Goal: Find specific page/section: Find specific page/section

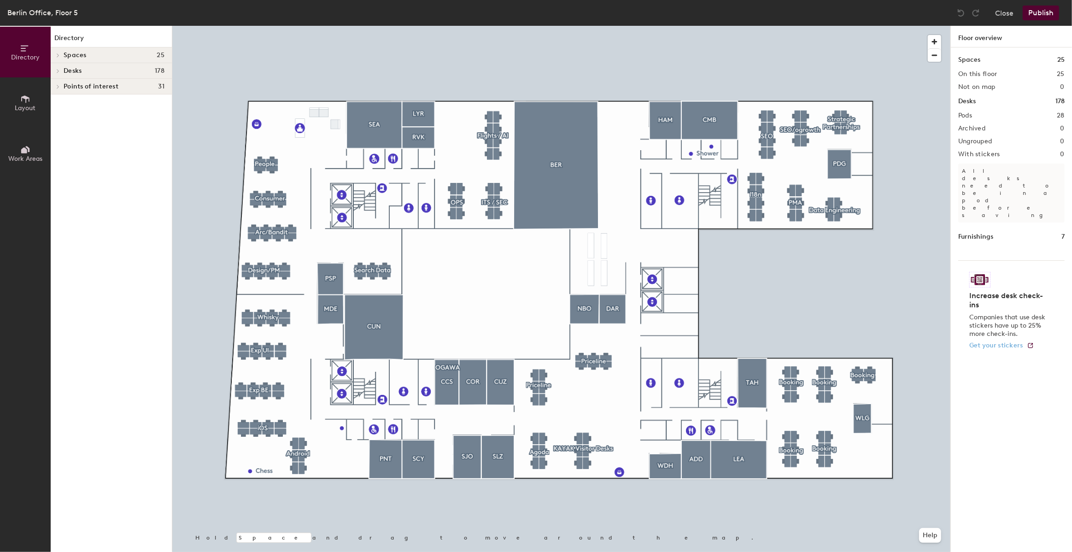
click at [991, 341] on span "Get your stickers" at bounding box center [996, 345] width 54 height 8
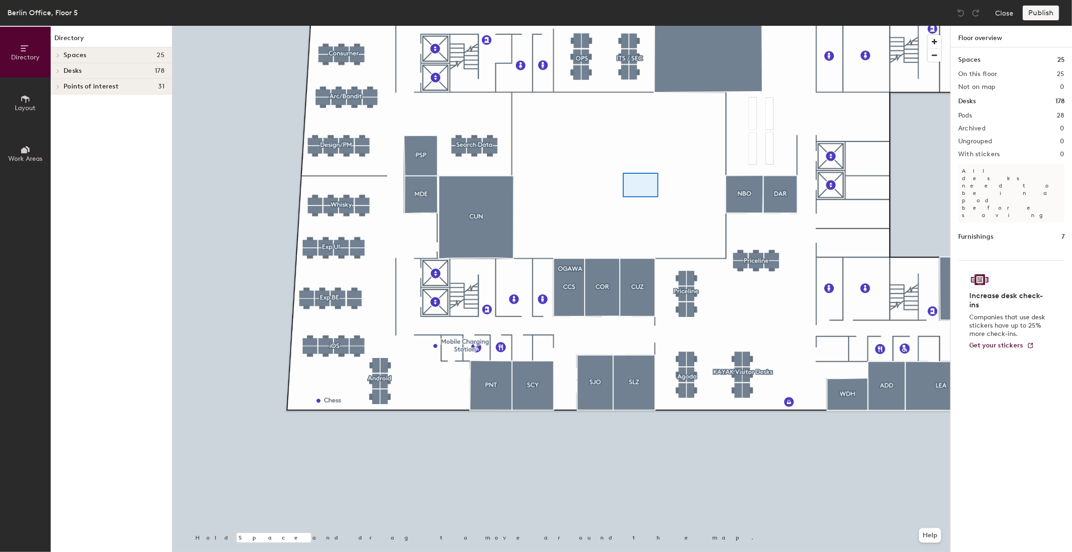
click at [623, 173] on div at bounding box center [640, 185] width 35 height 24
